Goal: Navigation & Orientation: Understand site structure

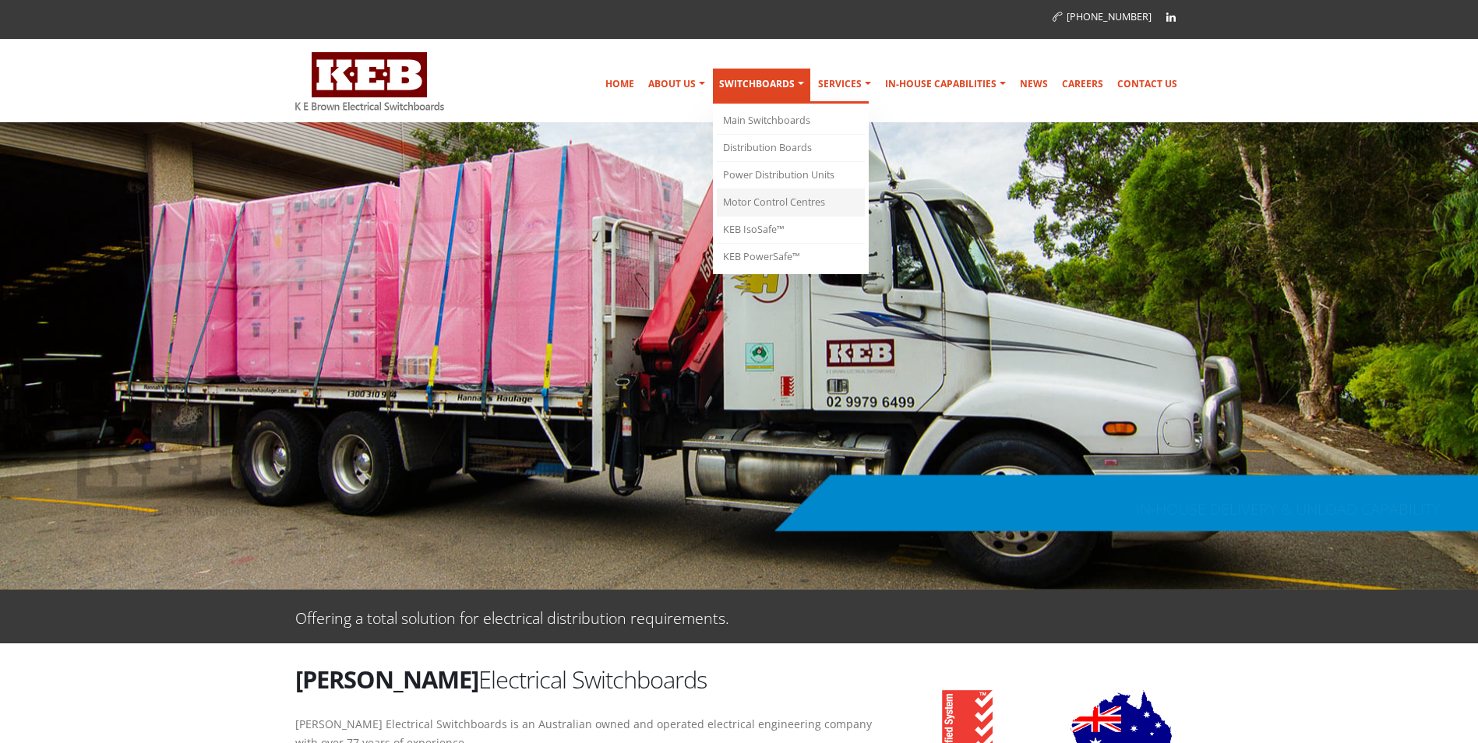
click at [796, 202] on link "Motor Control Centres" at bounding box center [791, 202] width 148 height 27
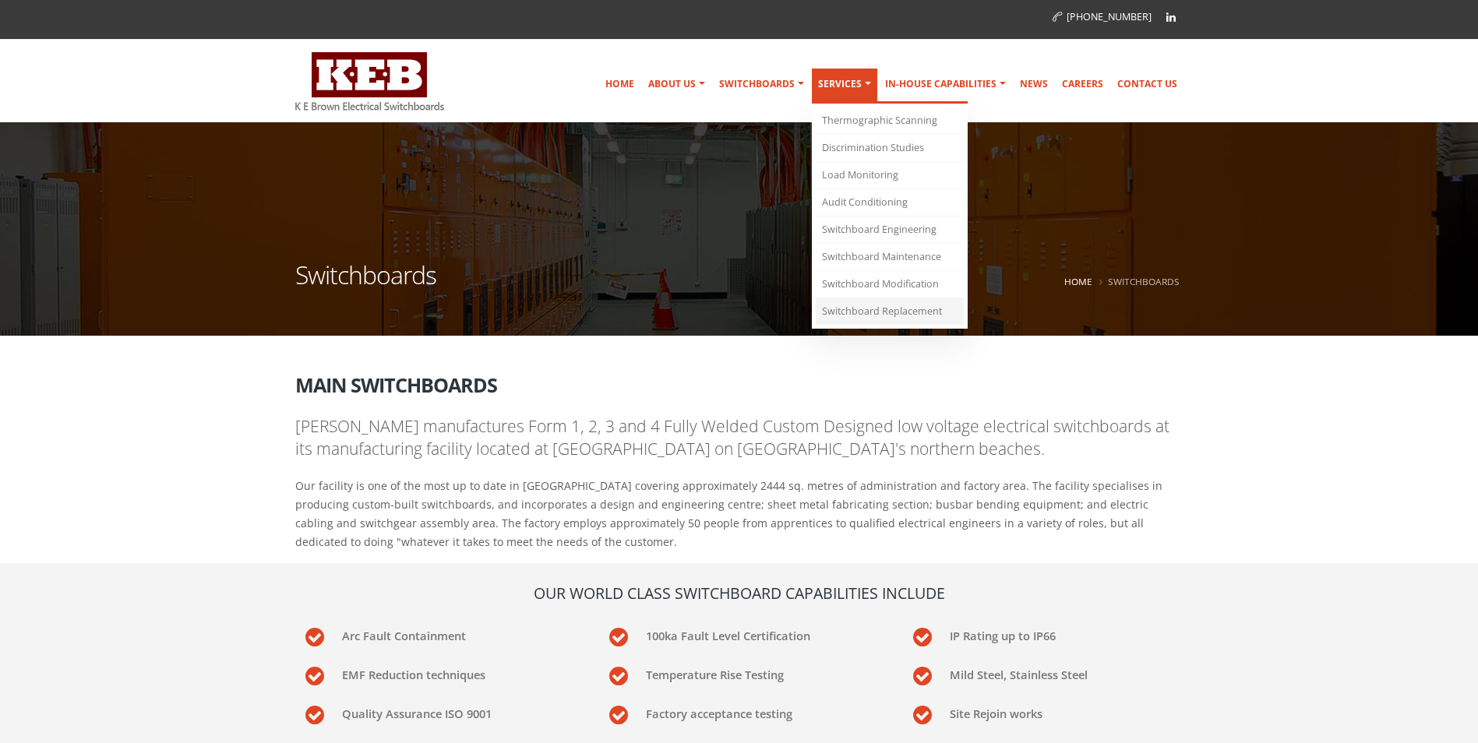
click at [897, 309] on link "Switchboard Replacement" at bounding box center [890, 311] width 148 height 26
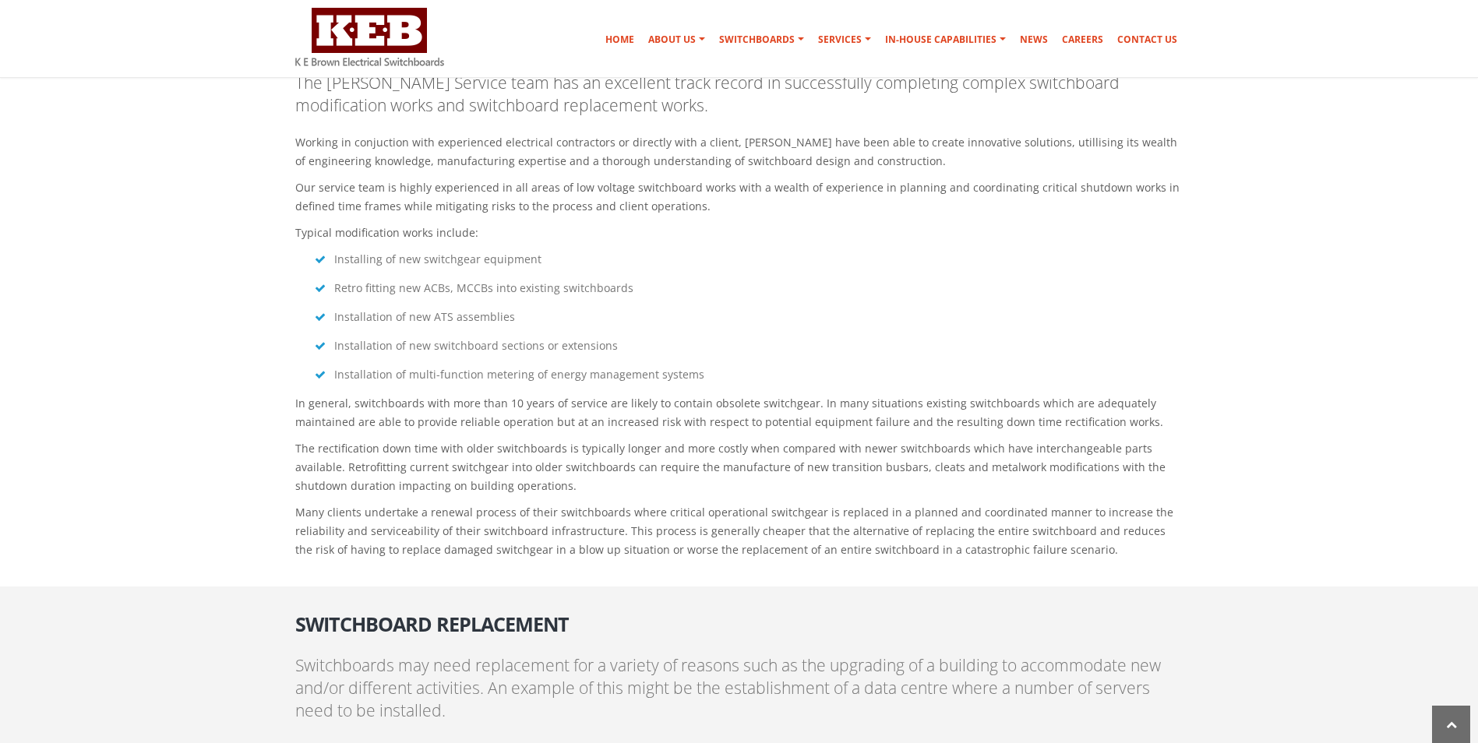
scroll to position [3663, 0]
click at [965, 71] on link "Design & Engineering" at bounding box center [957, 76] width 148 height 27
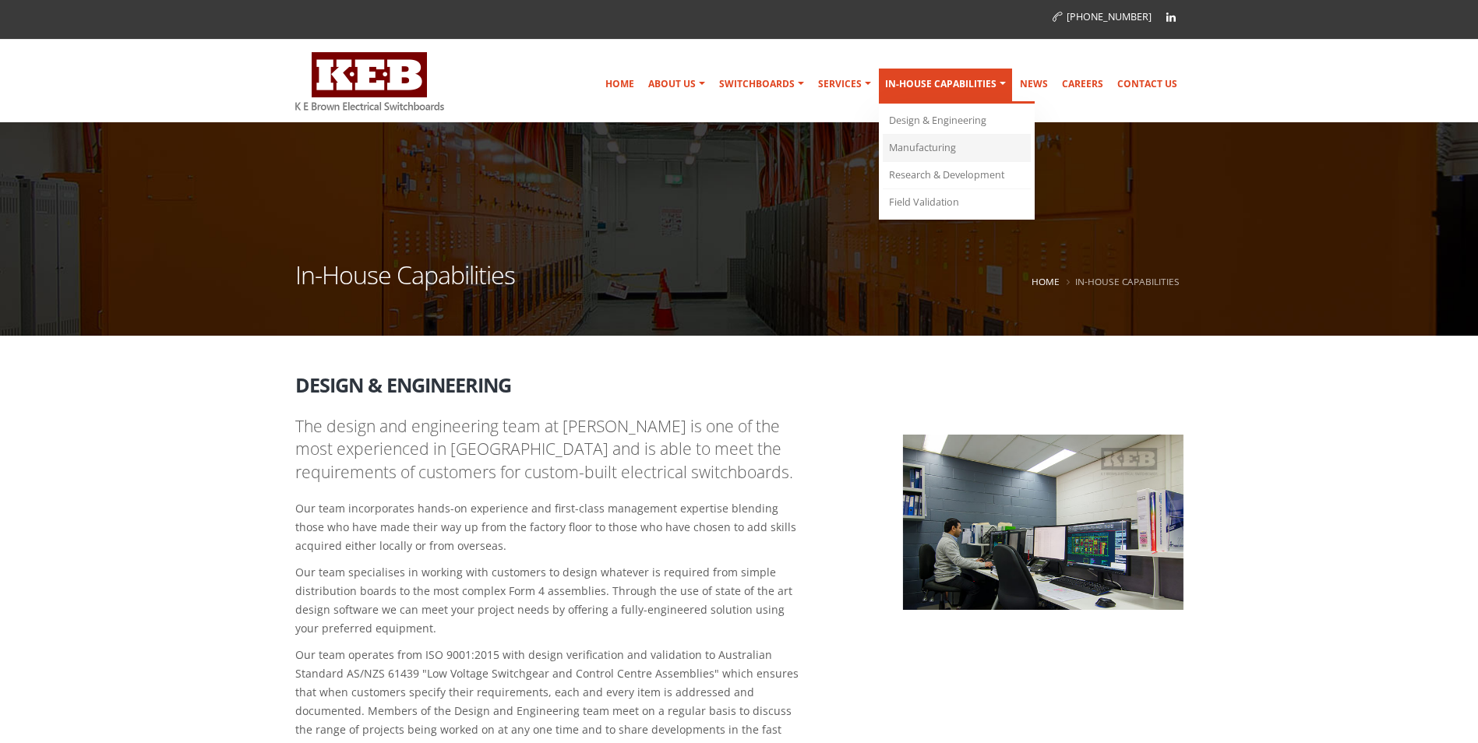
click at [953, 149] on link "Manufacturing" at bounding box center [957, 148] width 148 height 27
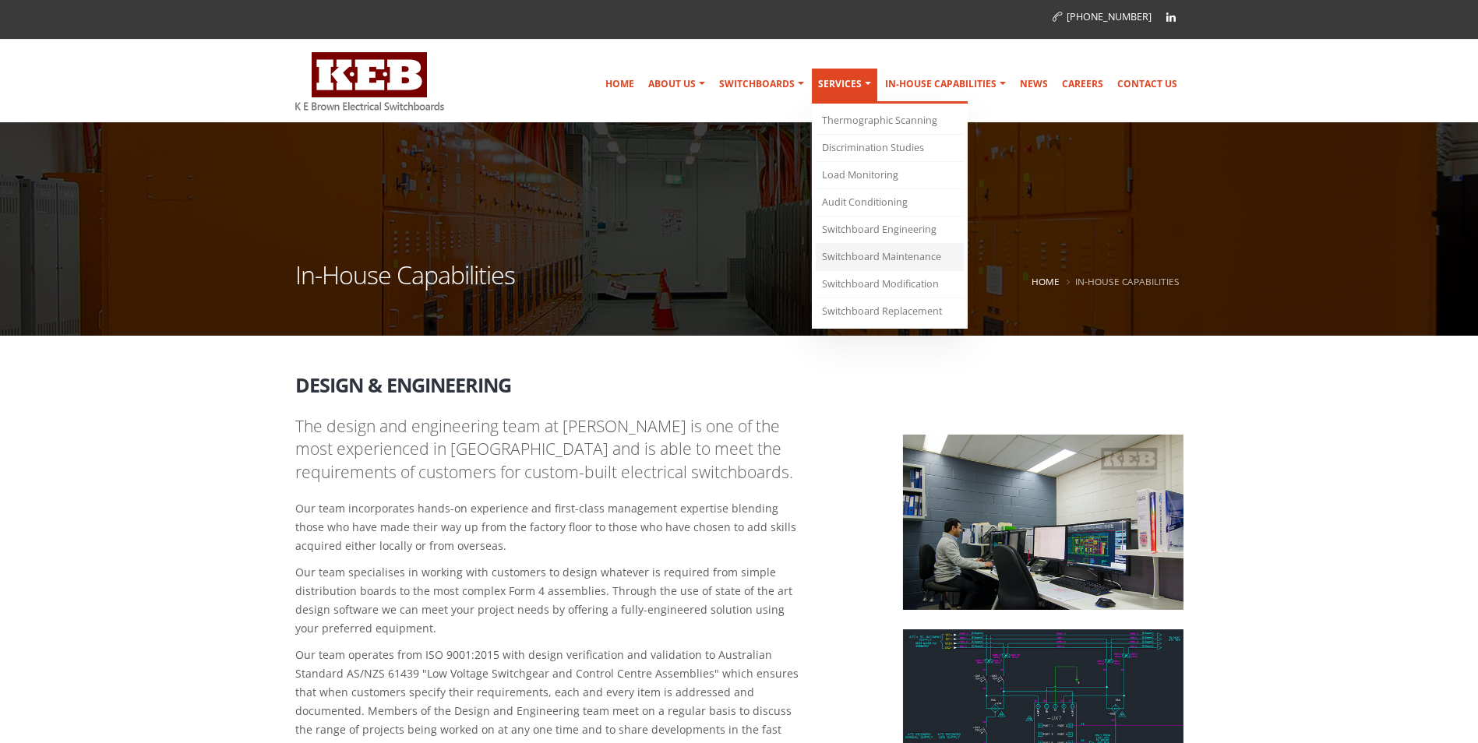
click at [884, 252] on link "Switchboard Maintenance" at bounding box center [890, 257] width 148 height 27
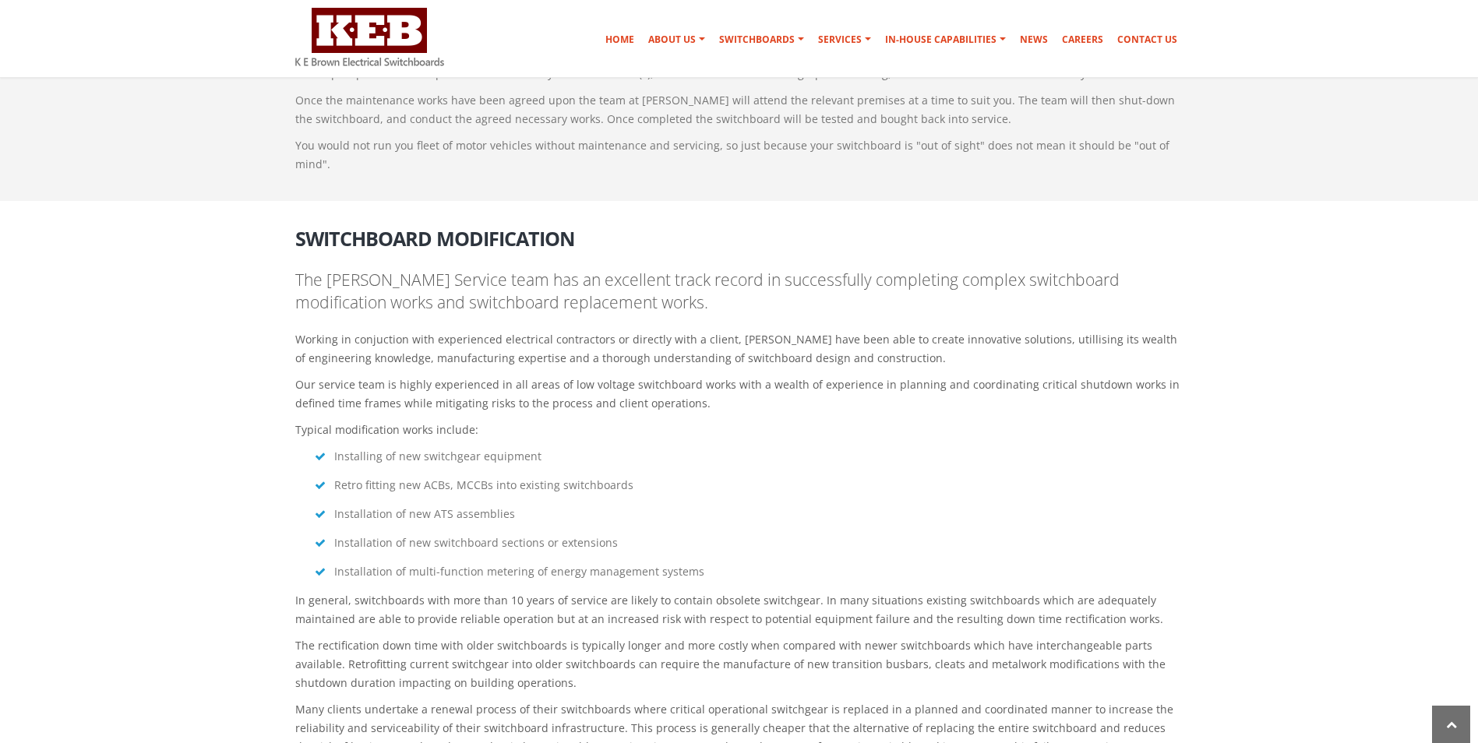
scroll to position [3547, 0]
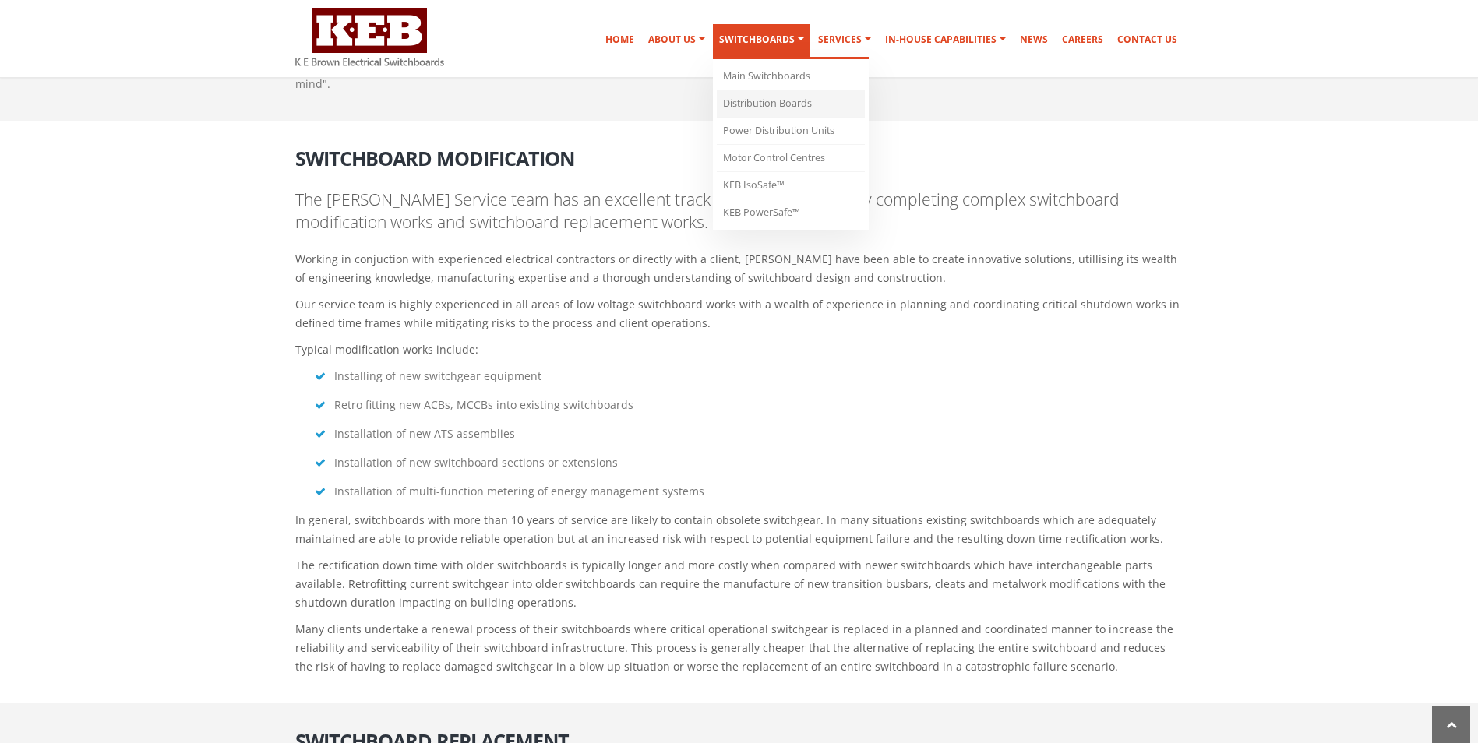
click at [795, 110] on link "Distribution Boards" at bounding box center [791, 103] width 148 height 27
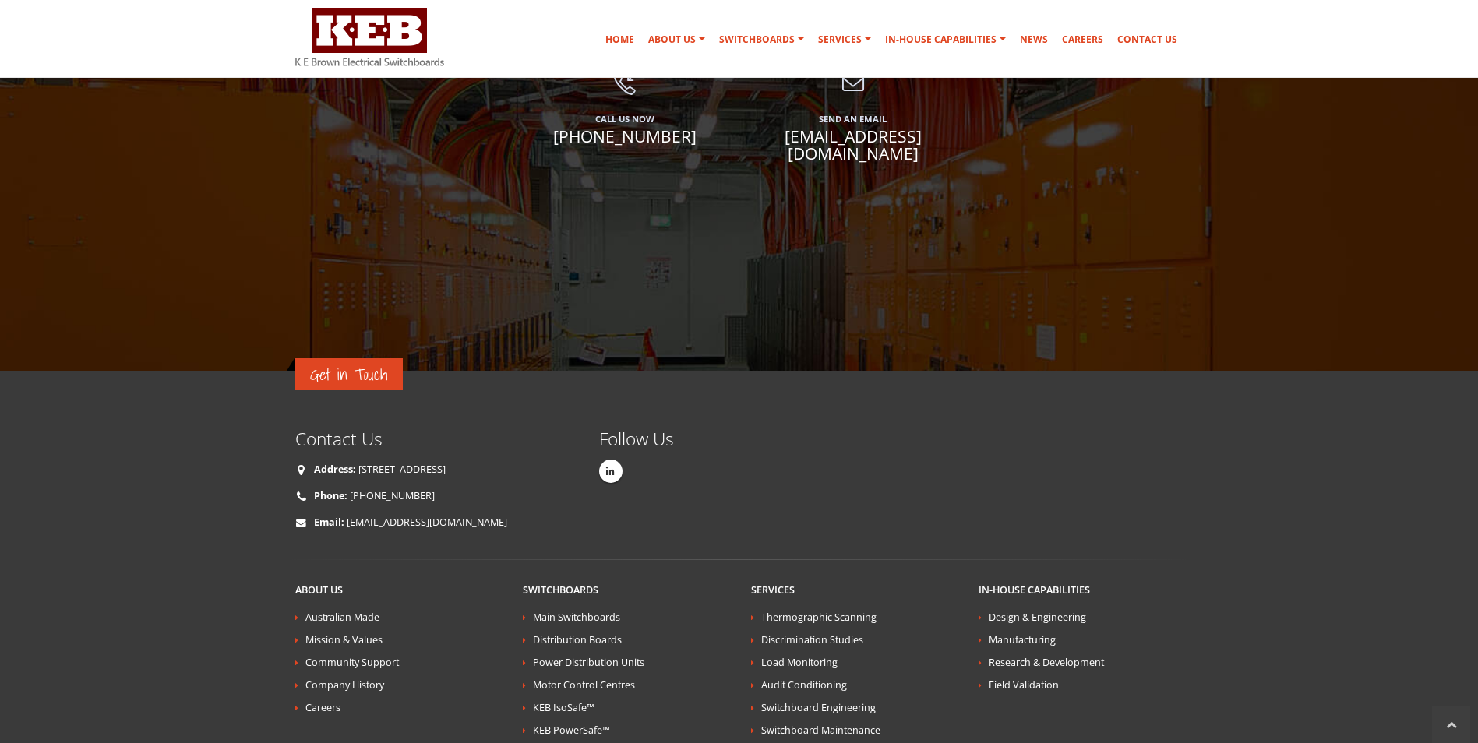
scroll to position [3354, 0]
